Goal: Information Seeking & Learning: Find specific page/section

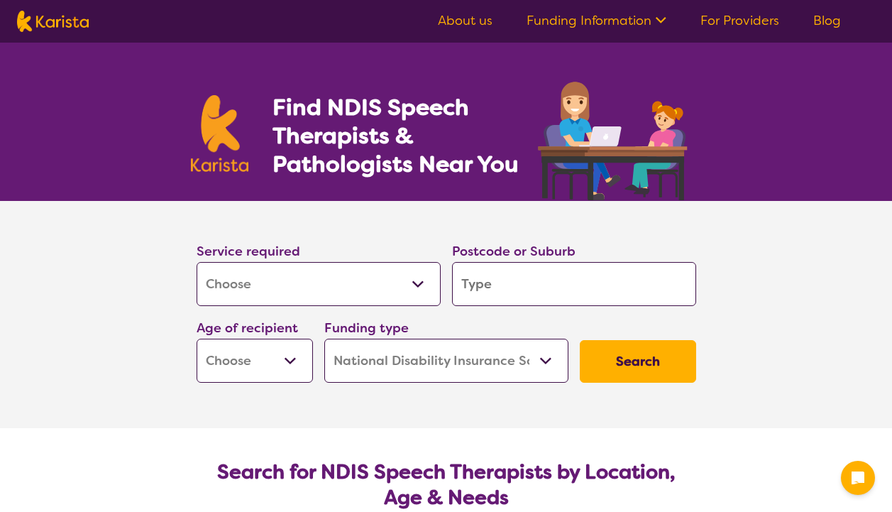
select select "[MEDICAL_DATA]"
select select "NDIS"
select select "[MEDICAL_DATA]"
select select "NDIS"
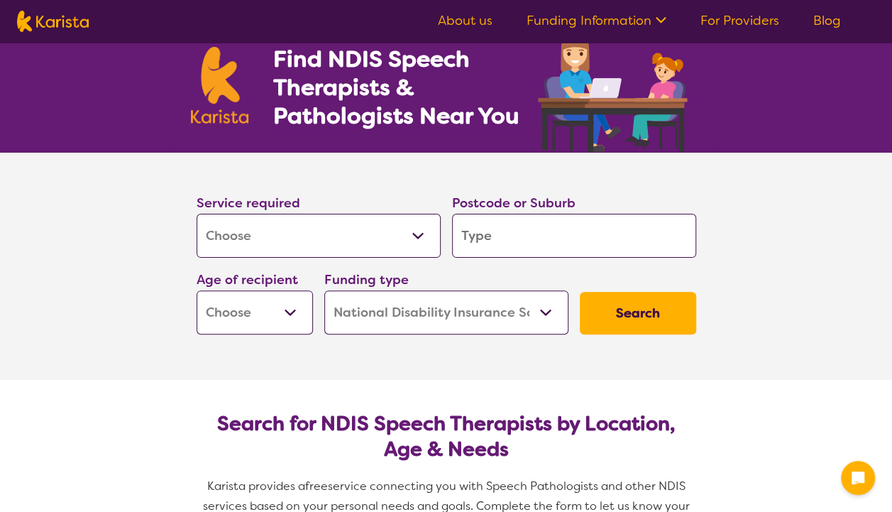
scroll to position [71, 0]
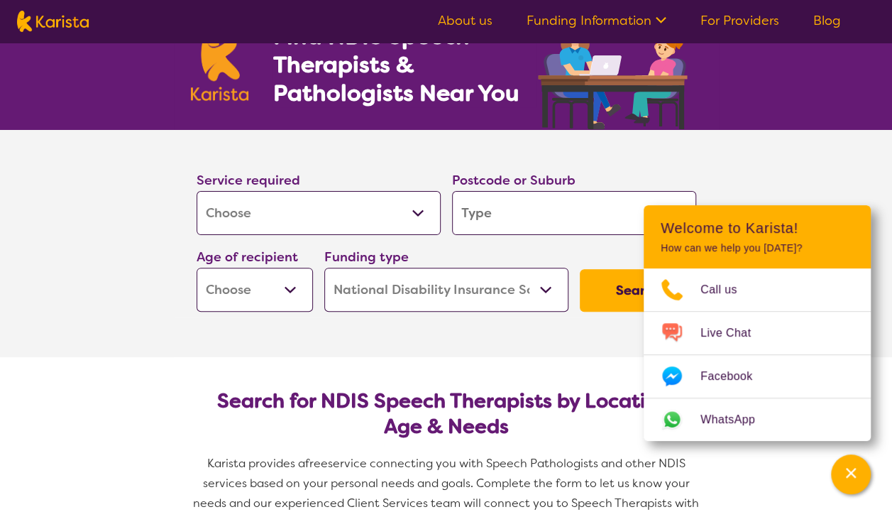
click at [475, 214] on input "search" at bounding box center [574, 213] width 244 height 44
type input "c"
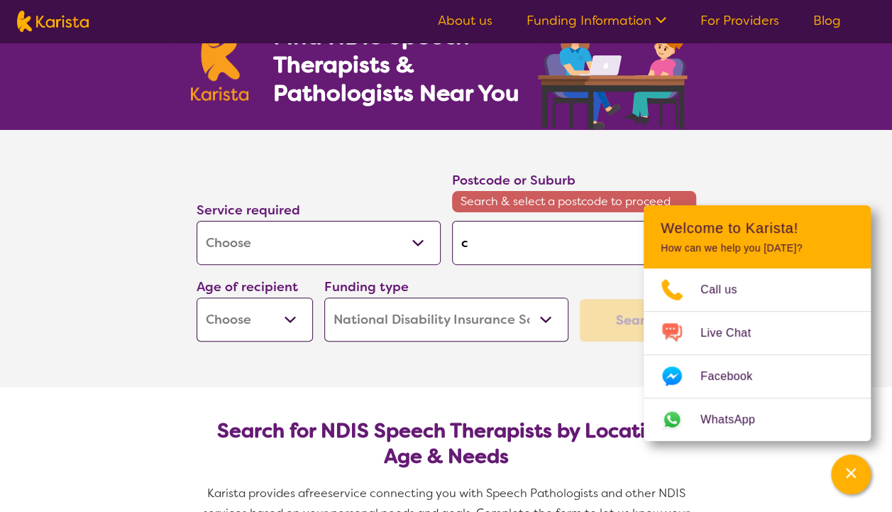
type input "co"
type input "cor"
type input "[PERSON_NAME]"
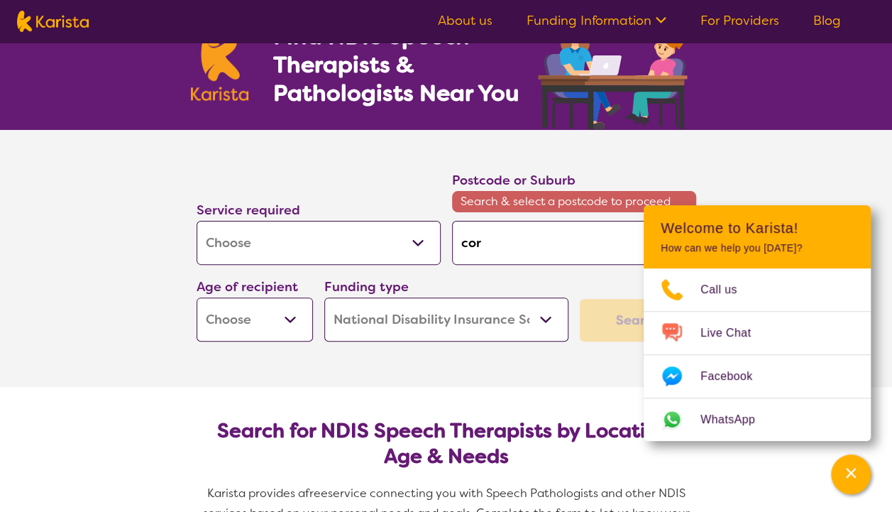
type input "[PERSON_NAME]"
type input "corin"
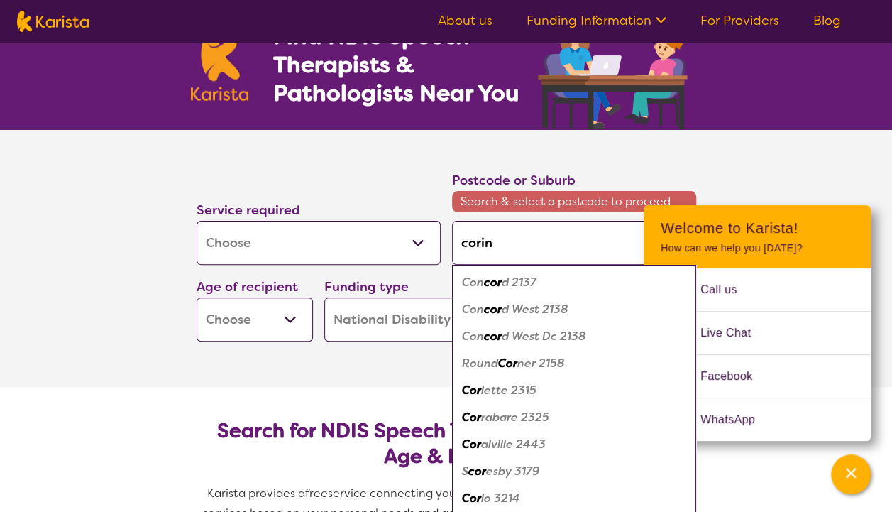
type input "corind"
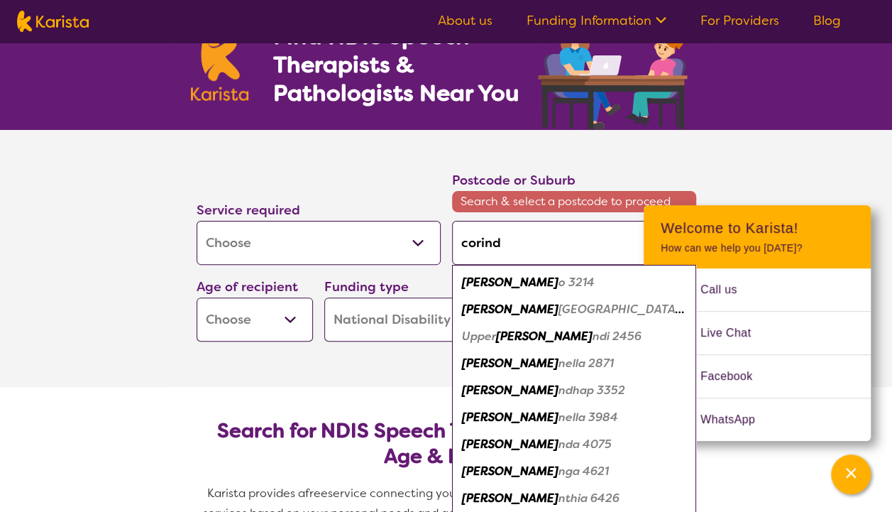
type input "corinda"
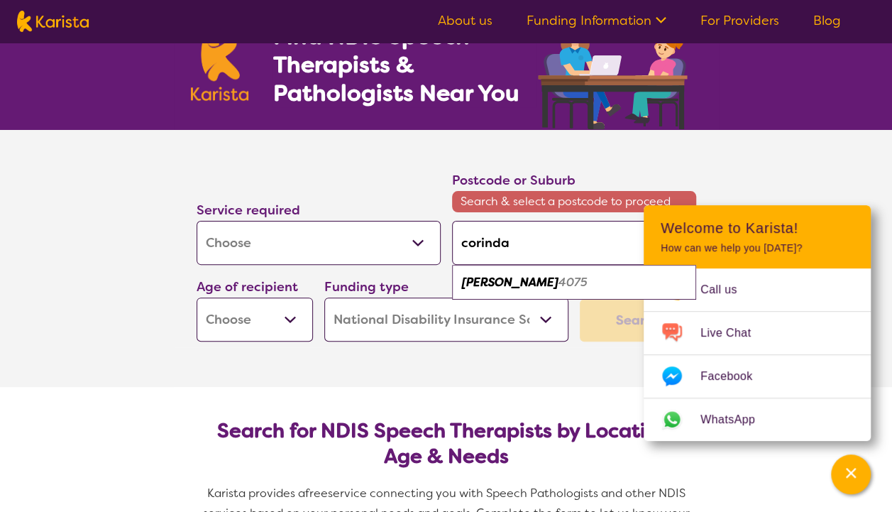
click at [485, 285] on em "[PERSON_NAME]" at bounding box center [510, 282] width 96 height 15
type input "4075"
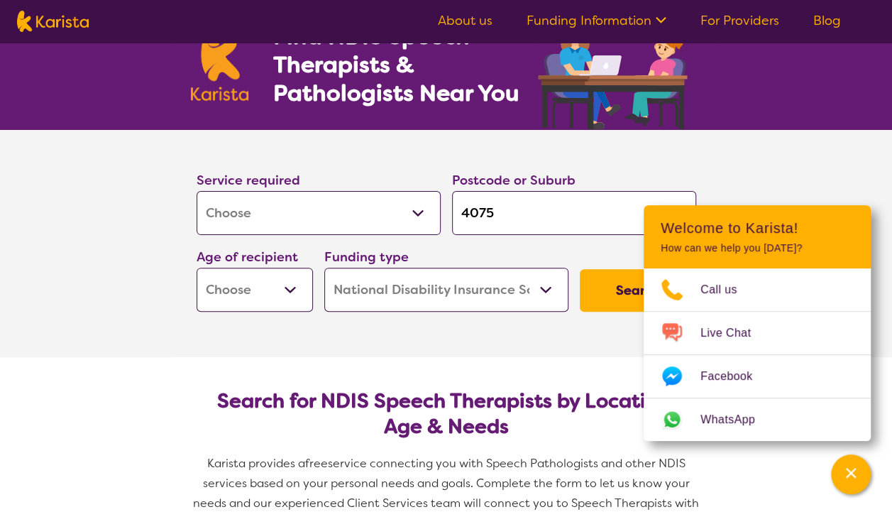
click at [301, 285] on select "Early Childhood - 0 to 9 Child - 10 to 11 Adolescent - 12 to 17 Adult - 18 to 6…" at bounding box center [255, 289] width 116 height 44
click at [281, 285] on select "Early Childhood - 0 to 9 Child - 10 to 11 Adolescent - 12 to 17 Adult - 18 to 6…" at bounding box center [255, 289] width 116 height 44
select select "AD"
click at [197, 267] on select "Early Childhood - 0 to 9 Child - 10 to 11 Adolescent - 12 to 17 Adult - 18 to 6…" at bounding box center [255, 289] width 116 height 44
select select "AD"
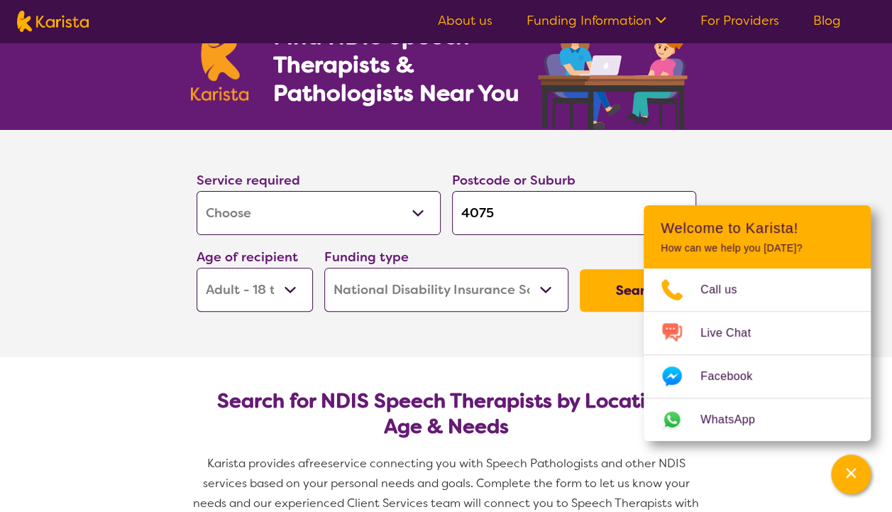
click at [593, 287] on button "Search" at bounding box center [638, 290] width 116 height 43
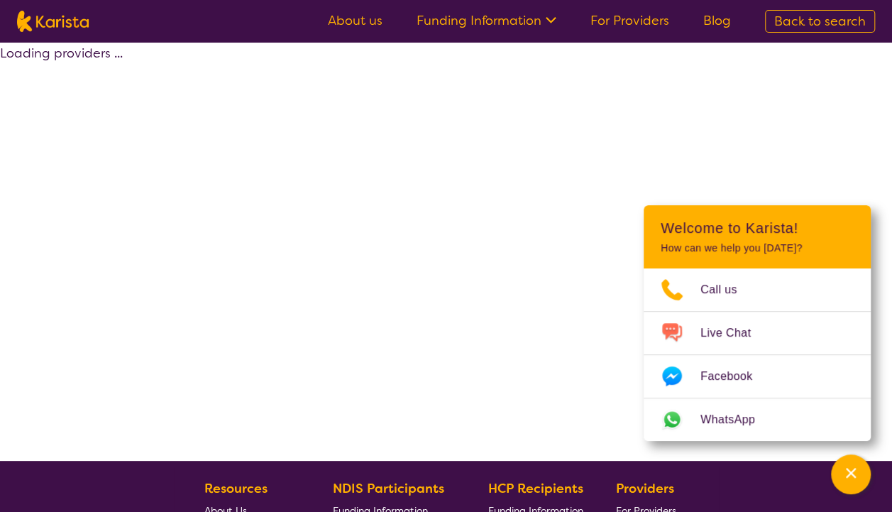
select select "by_score"
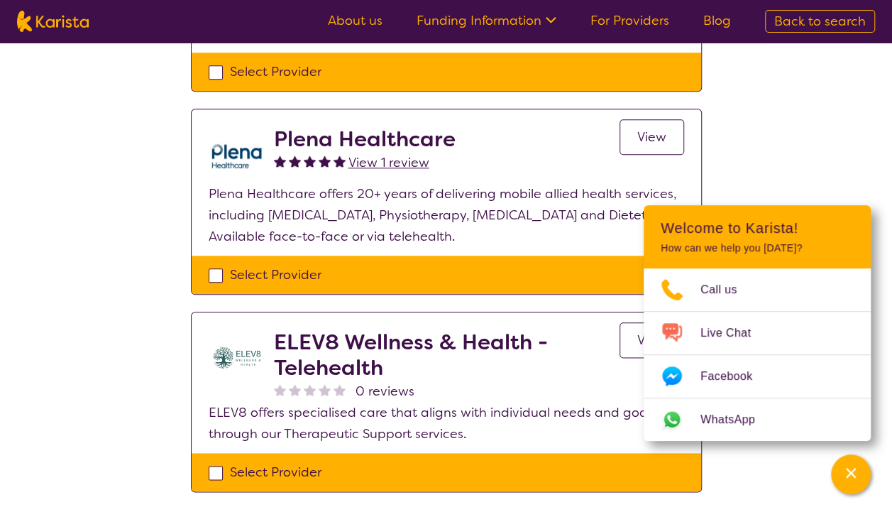
scroll to position [639, 0]
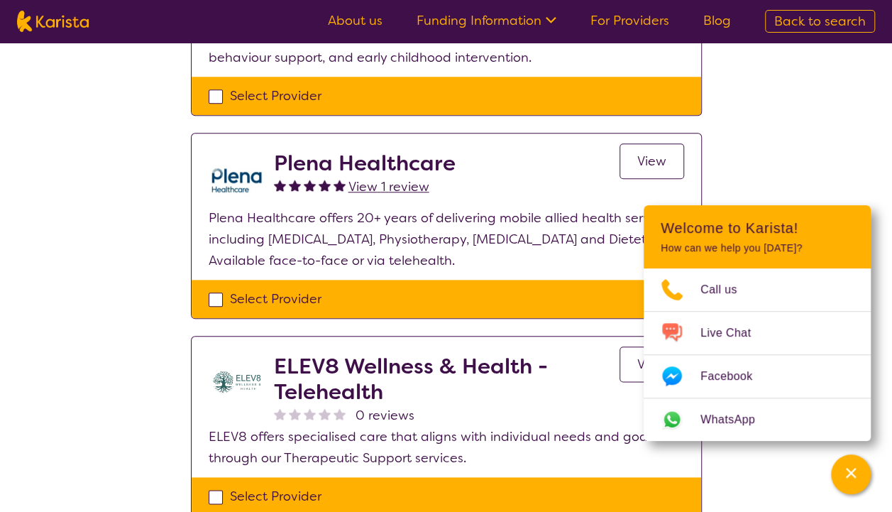
click at [642, 162] on span "View" at bounding box center [651, 161] width 29 height 17
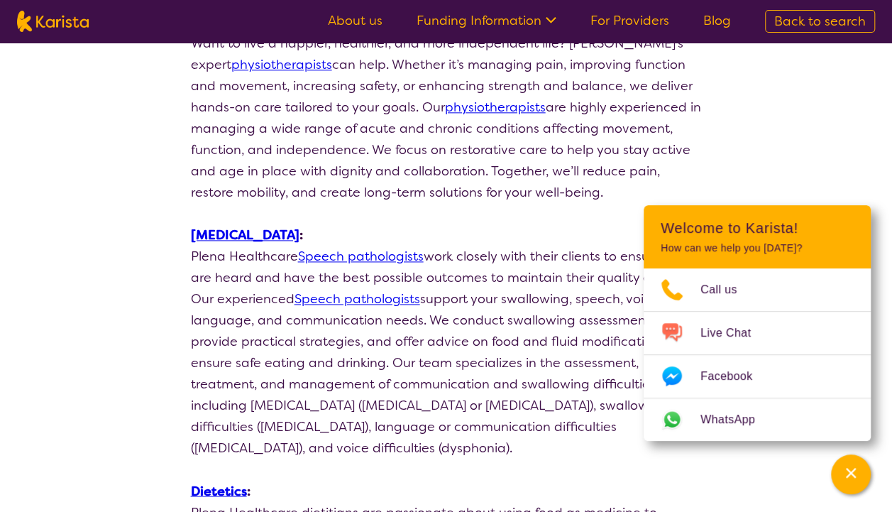
scroll to position [780, 0]
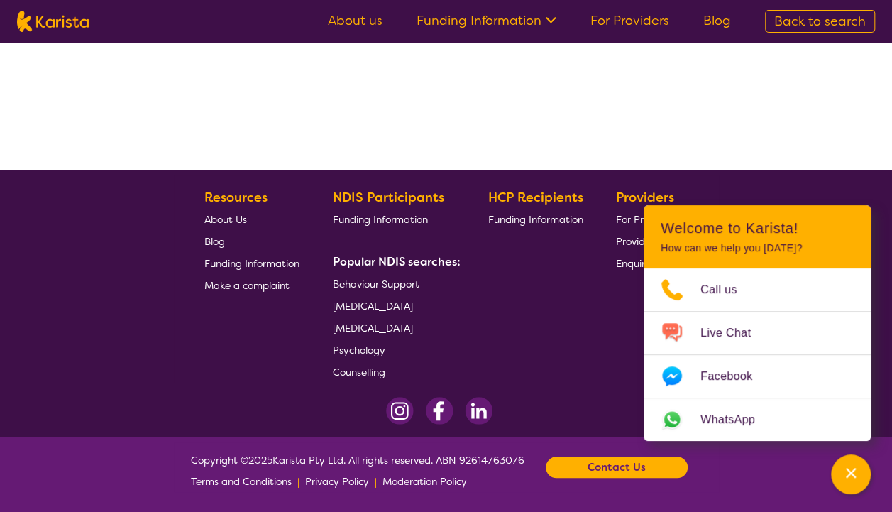
scroll to position [292, 0]
select select "by_score"
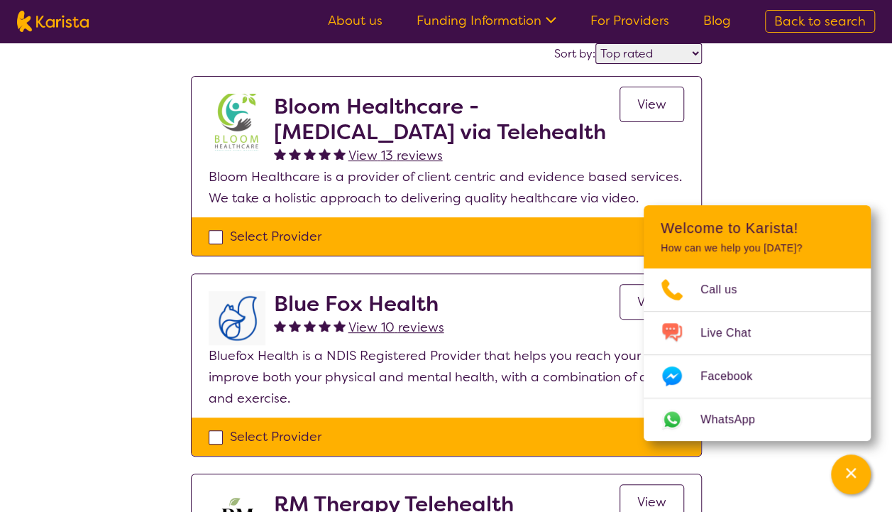
scroll to position [142, 0]
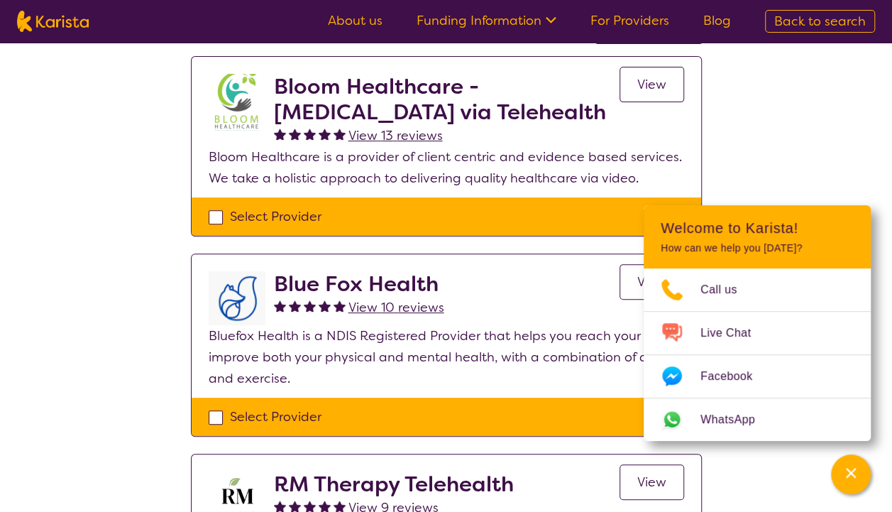
click at [639, 87] on span "View" at bounding box center [651, 84] width 29 height 17
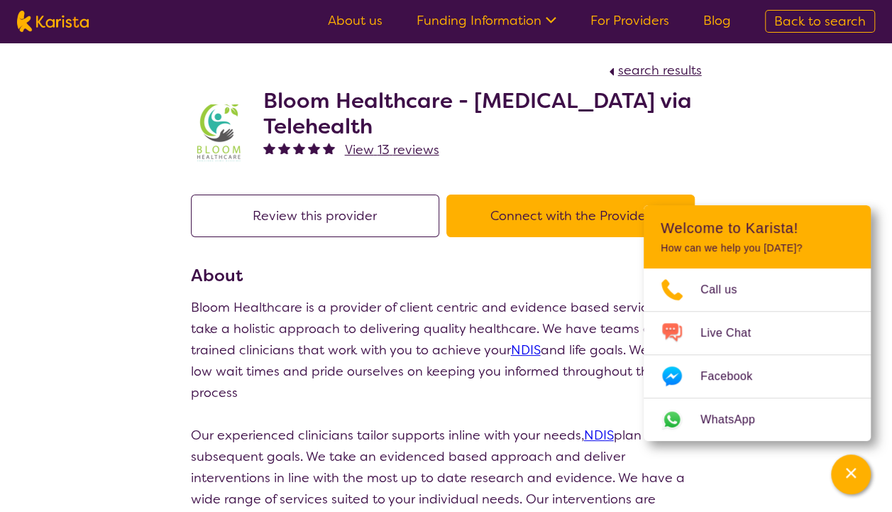
click at [637, 71] on span "search results" at bounding box center [660, 70] width 84 height 17
select select "by_score"
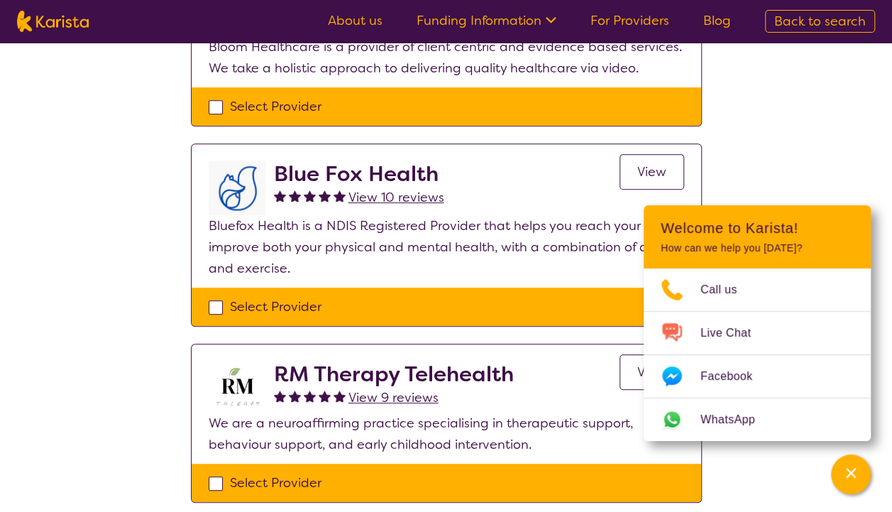
scroll to position [284, 0]
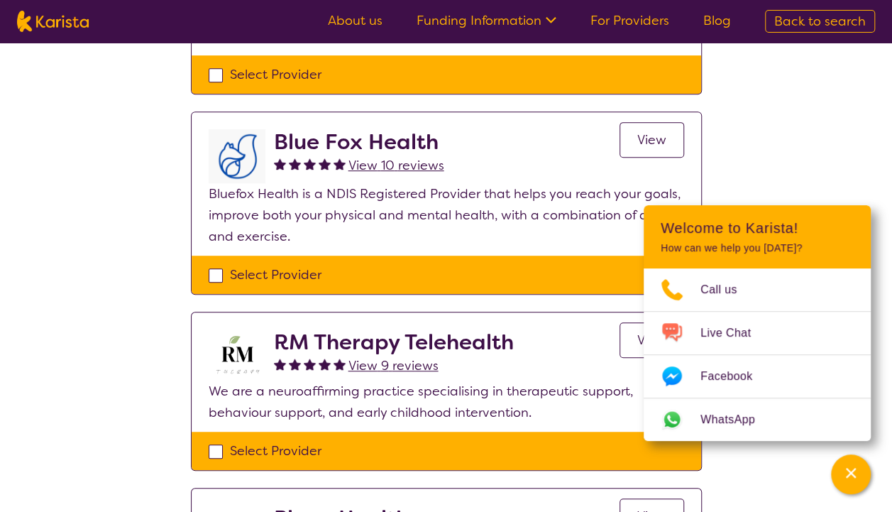
click at [642, 148] on link "View" at bounding box center [651, 139] width 65 height 35
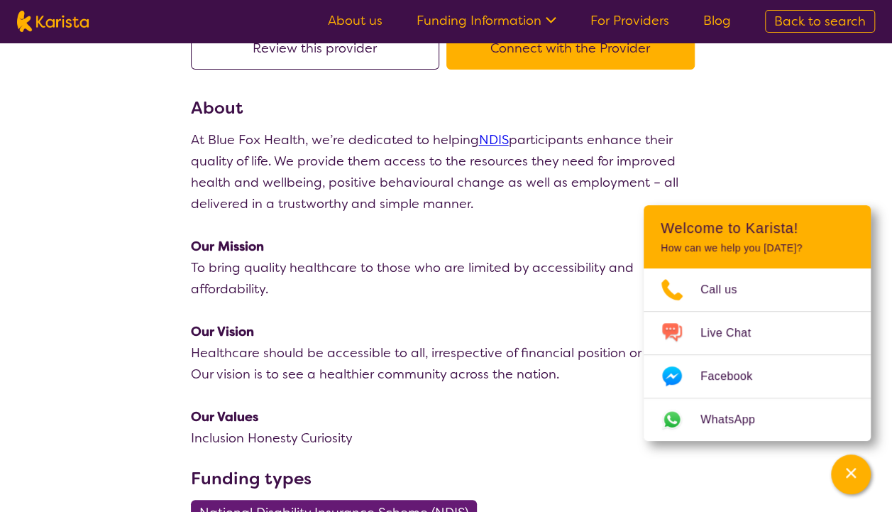
scroll to position [213, 0]
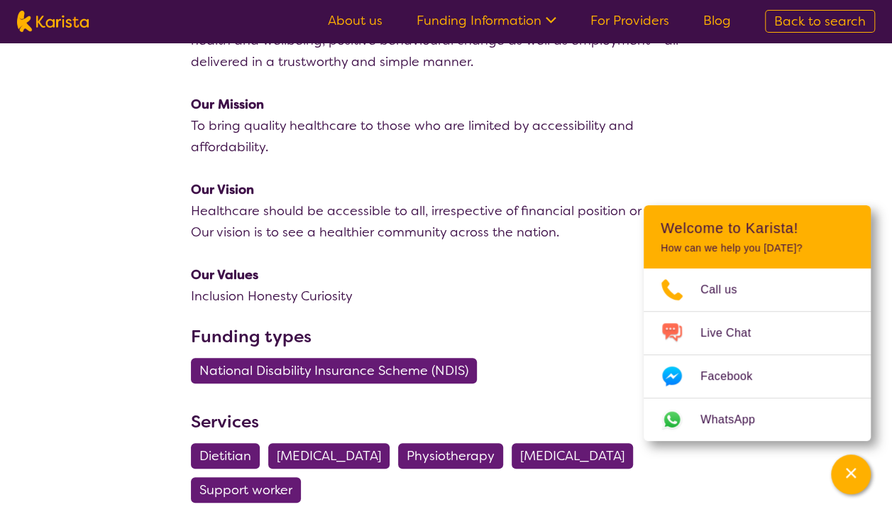
select select "by_score"
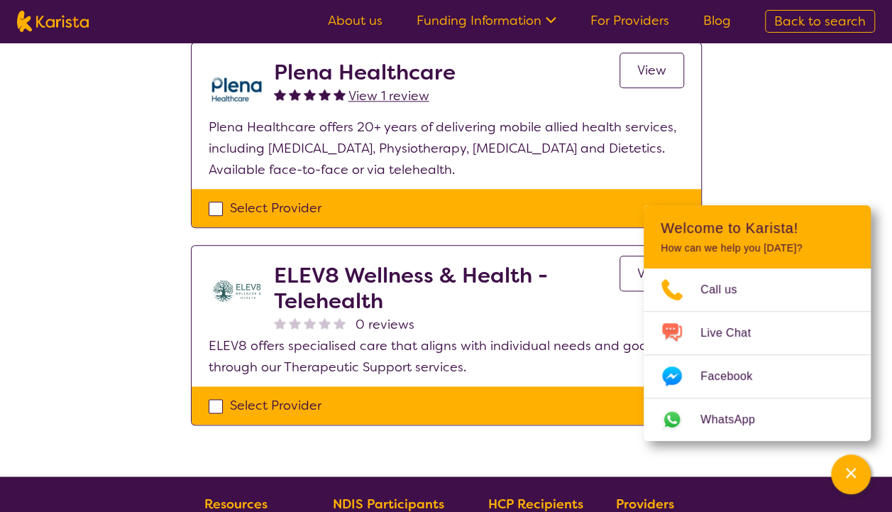
scroll to position [780, 0]
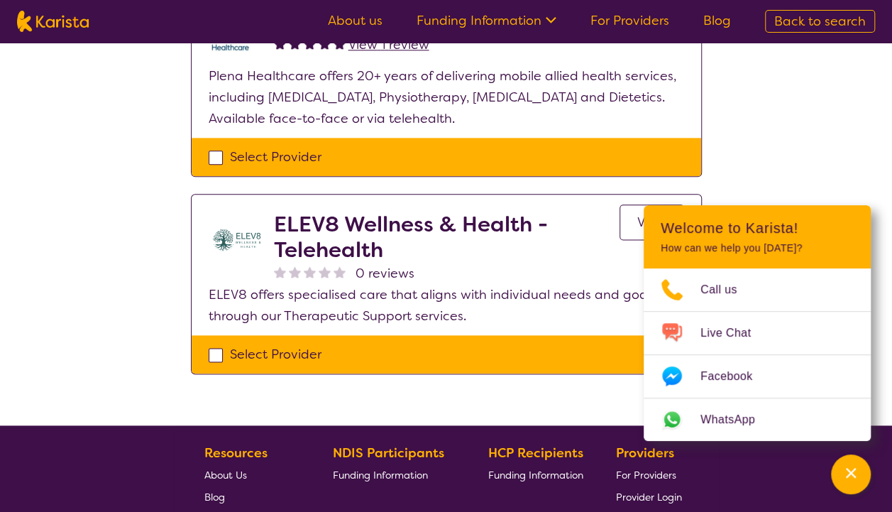
click at [629, 219] on link "View" at bounding box center [651, 221] width 65 height 35
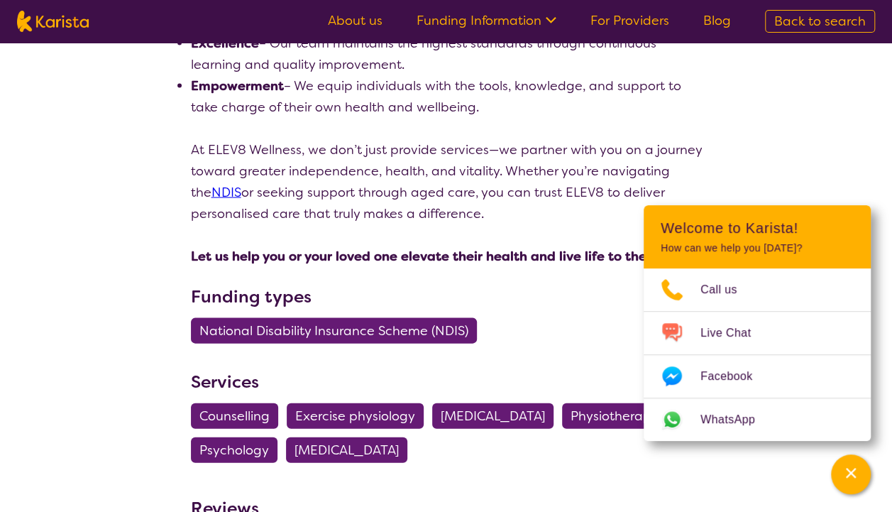
scroll to position [1348, 0]
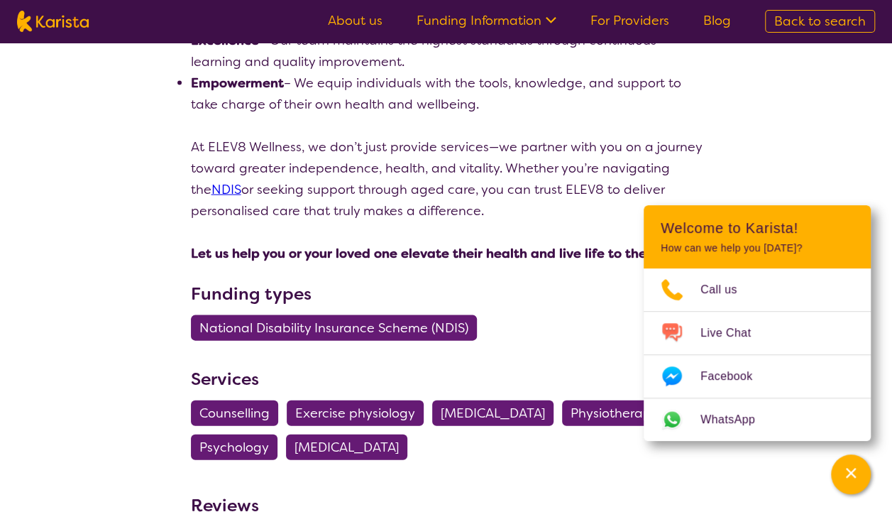
select select "by_score"
